Goal: Task Accomplishment & Management: Manage account settings

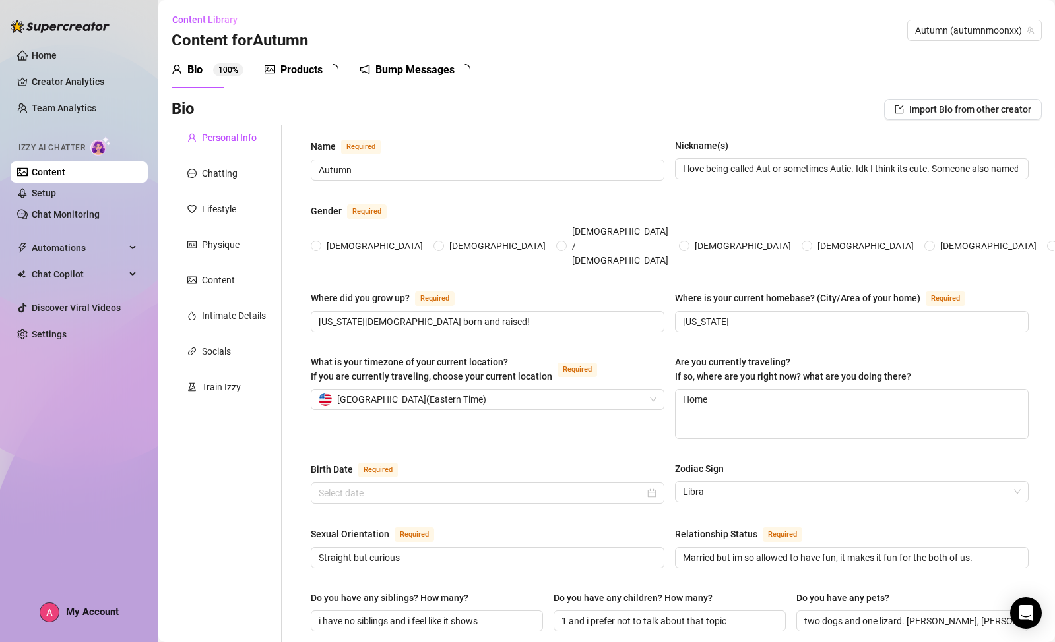
radio input "true"
type input "[DATE]"
click at [56, 191] on link "Setup" at bounding box center [44, 193] width 24 height 11
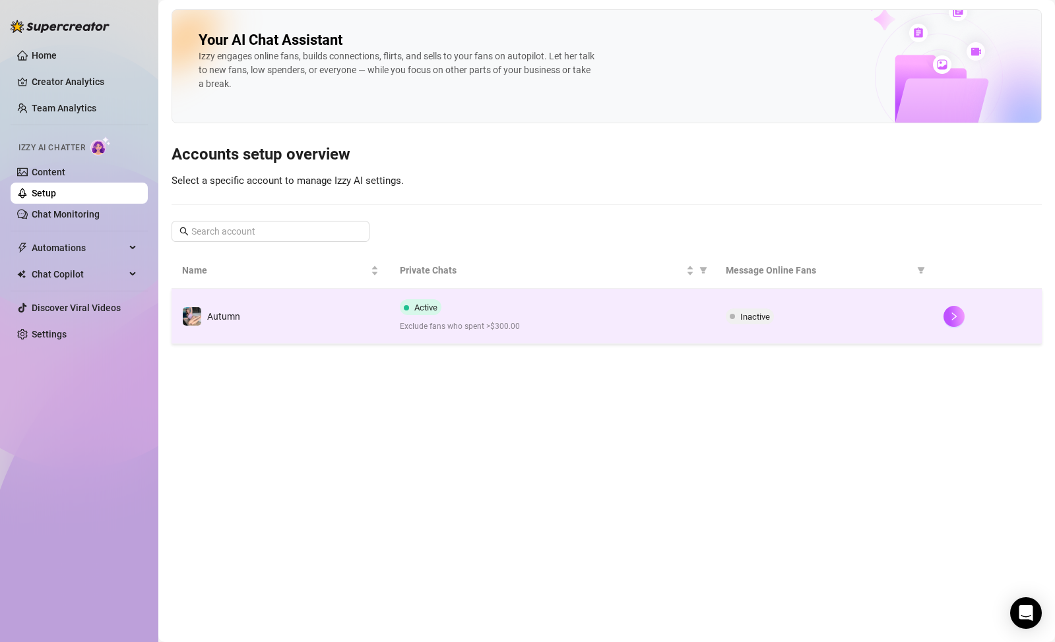
click at [970, 327] on div at bounding box center [987, 316] width 88 height 21
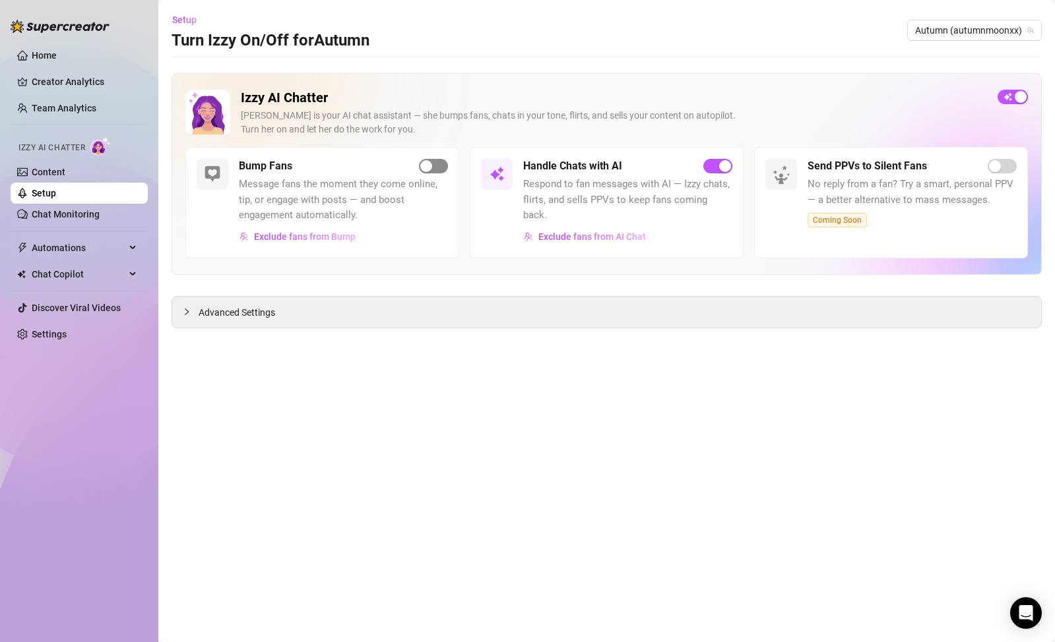
click at [439, 166] on span "button" at bounding box center [433, 166] width 29 height 15
